Goal: Information Seeking & Learning: Learn about a topic

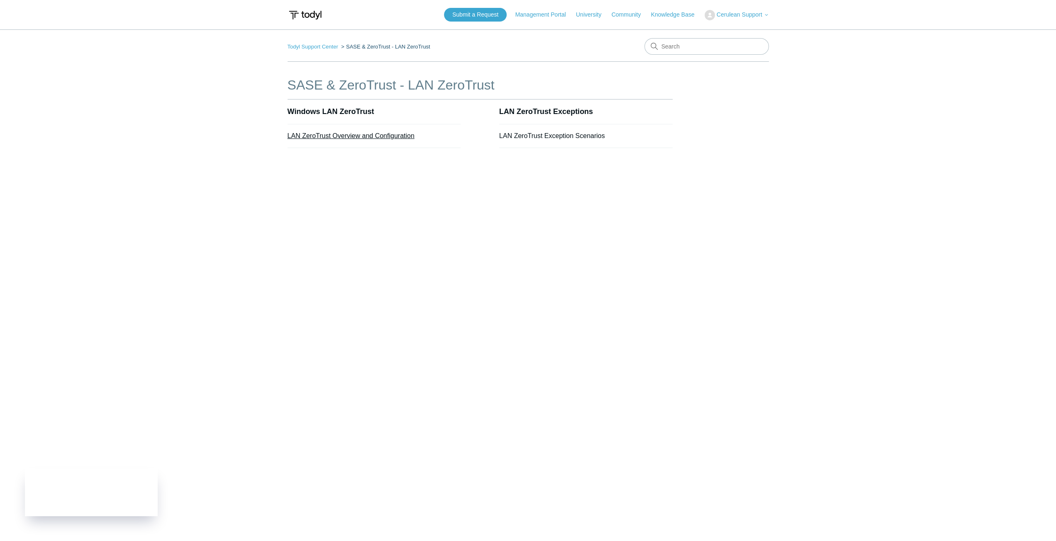
click at [371, 138] on link "LAN ZeroTrust Overview and Configuration" at bounding box center [350, 135] width 127 height 7
click at [514, 137] on link "LAN ZeroTrust Exception Scenarios" at bounding box center [552, 135] width 106 height 7
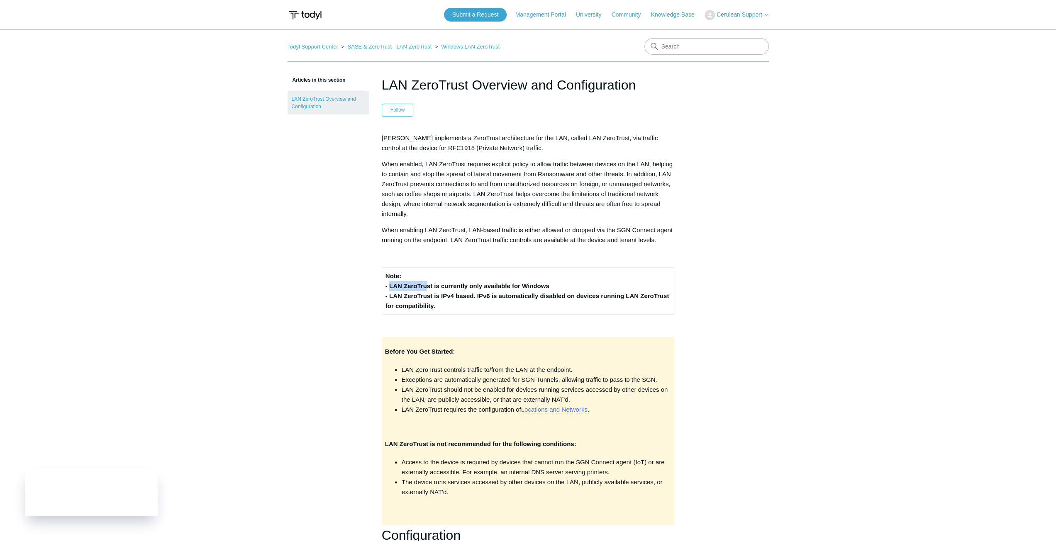
drag, startPoint x: 388, startPoint y: 283, endPoint x: 426, endPoint y: 282, distance: 38.2
click at [426, 282] on strong "Note: - LAN ZeroTrust is currently only available for Windows - LAN ZeroTrust i…" at bounding box center [527, 291] width 284 height 37
click at [433, 285] on strong "Note: - LAN ZeroTrust is currently only available for Windows - LAN ZeroTrust i…" at bounding box center [527, 291] width 284 height 37
